Goal: Task Accomplishment & Management: Use online tool/utility

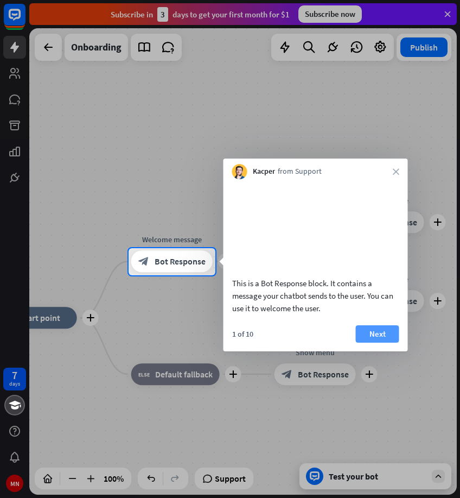
click at [383, 342] on button "Next" at bounding box center [377, 333] width 43 height 17
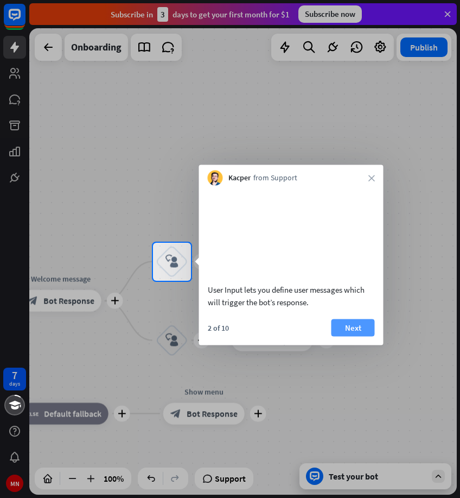
click at [348, 336] on button "Next" at bounding box center [353, 327] width 43 height 17
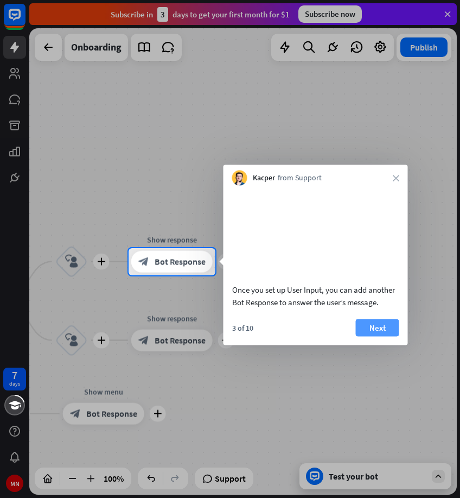
click at [375, 336] on button "Next" at bounding box center [377, 327] width 43 height 17
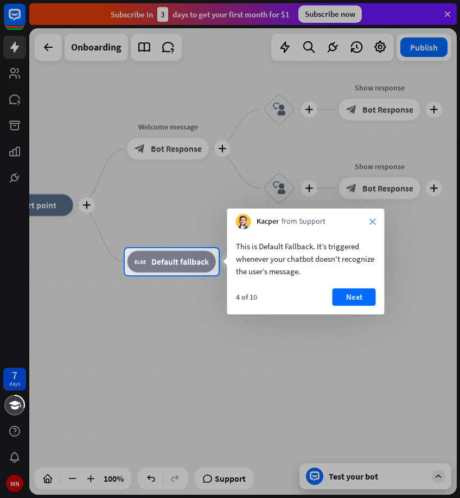
click at [373, 221] on icon "close" at bounding box center [373, 221] width 7 height 7
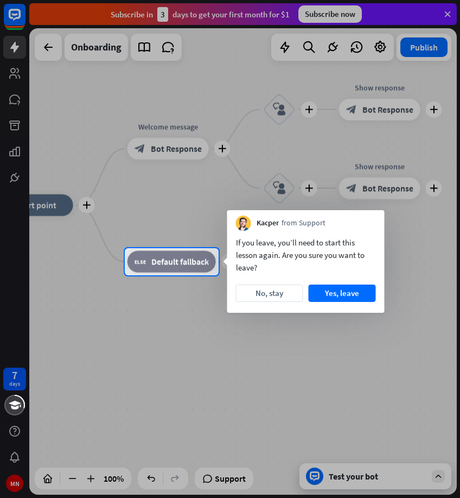
click at [373, 221] on div "Kacper from Support" at bounding box center [305, 220] width 157 height 21
click at [283, 296] on button "No, stay" at bounding box center [269, 292] width 67 height 17
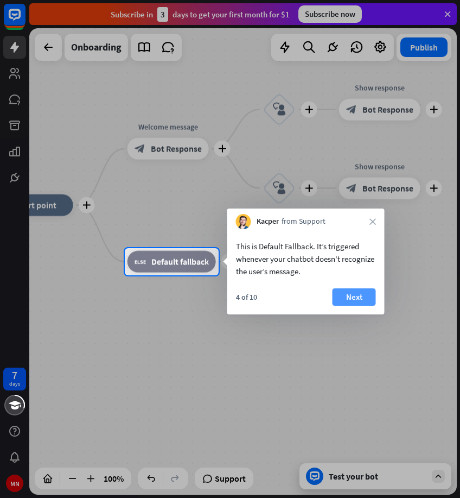
click at [346, 298] on button "Next" at bounding box center [354, 296] width 43 height 17
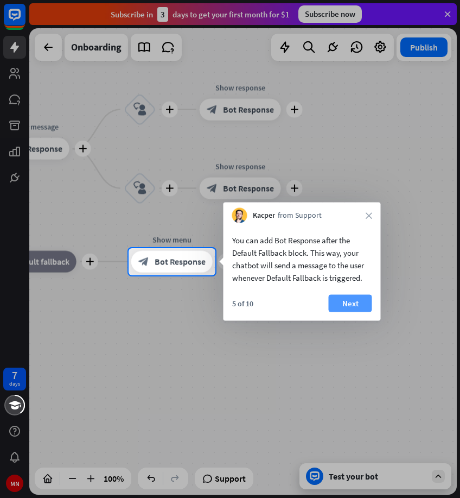
click at [360, 302] on button "Next" at bounding box center [350, 303] width 43 height 17
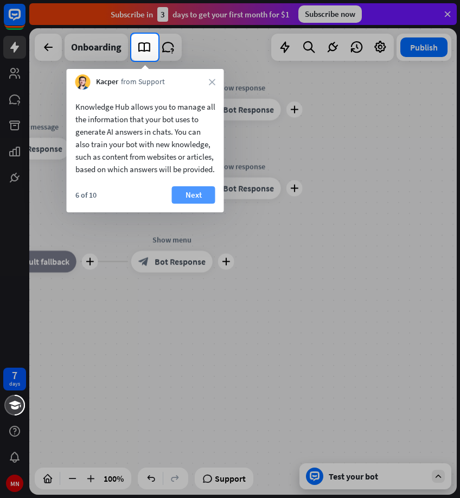
click at [205, 204] on button "Next" at bounding box center [193, 194] width 43 height 17
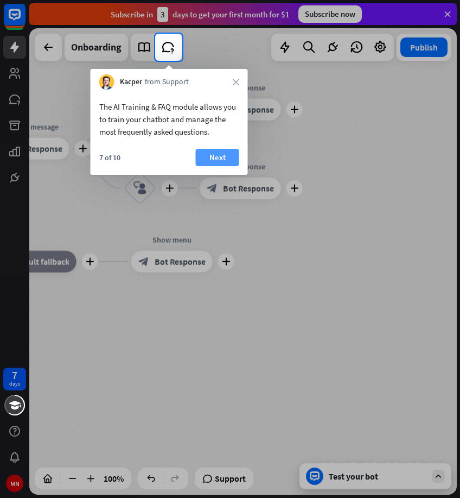
click at [224, 156] on button "Next" at bounding box center [217, 157] width 43 height 17
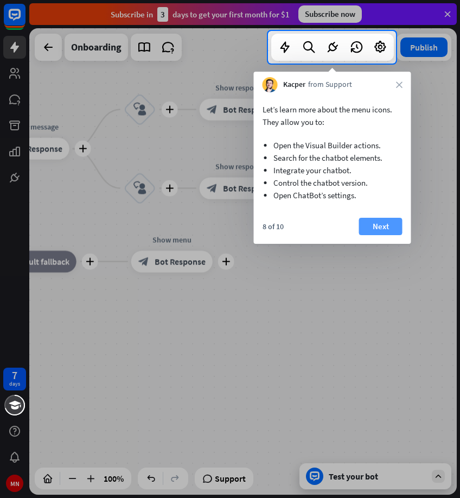
click at [366, 221] on button "Next" at bounding box center [380, 226] width 43 height 17
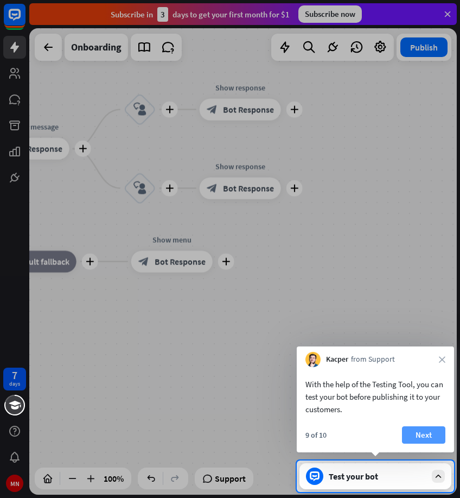
click at [426, 434] on button "Next" at bounding box center [423, 434] width 43 height 17
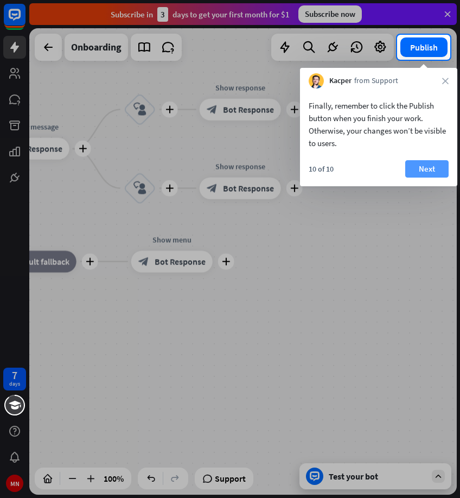
click at [434, 168] on button "Next" at bounding box center [426, 168] width 43 height 17
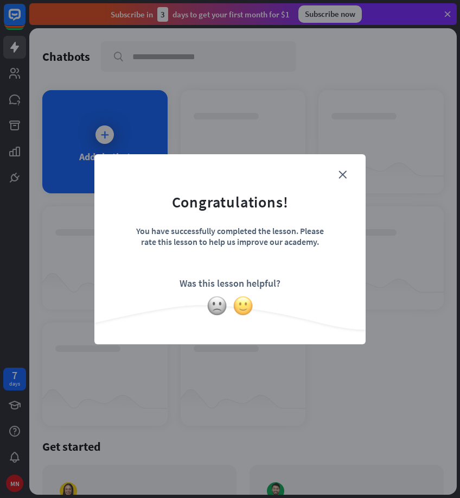
click at [240, 306] on img at bounding box center [243, 305] width 21 height 21
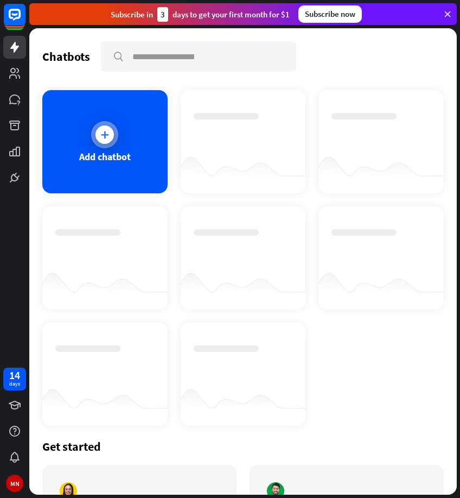
click at [116, 143] on div "Add chatbot" at bounding box center [104, 141] width 125 height 103
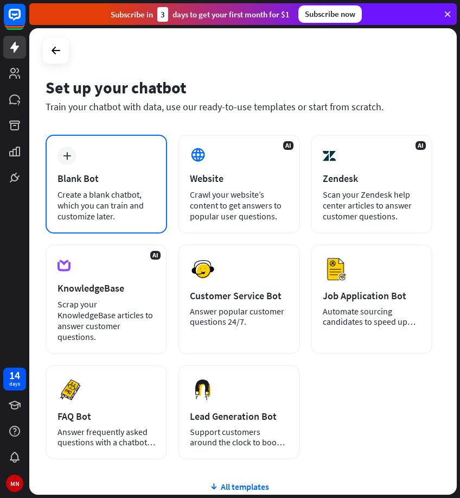
click at [148, 172] on div "Blank Bot" at bounding box center [107, 178] width 98 height 12
